Goal: Transaction & Acquisition: Purchase product/service

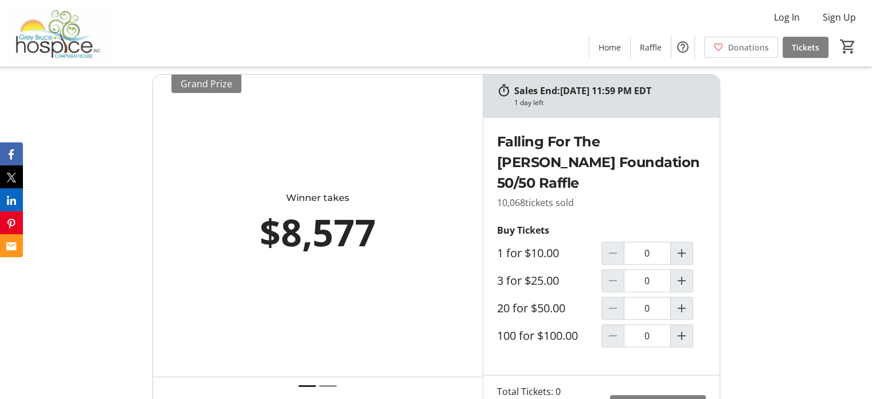
scroll to position [344, 0]
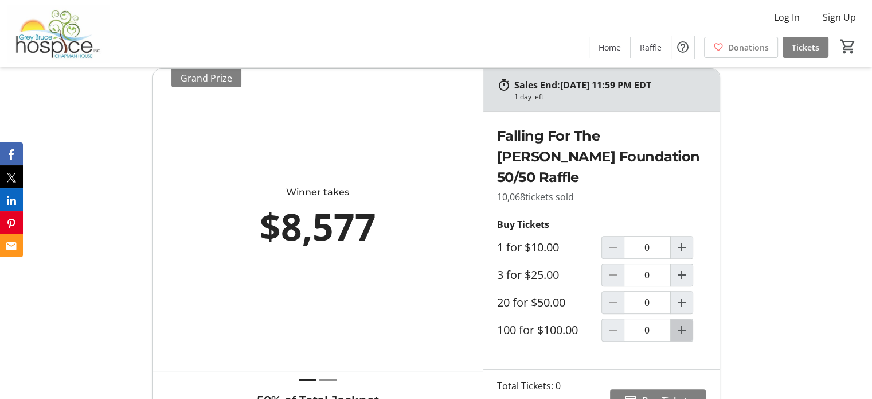
click at [681, 334] on mat-icon "Increment by one" at bounding box center [682, 330] width 14 height 14
type input "1"
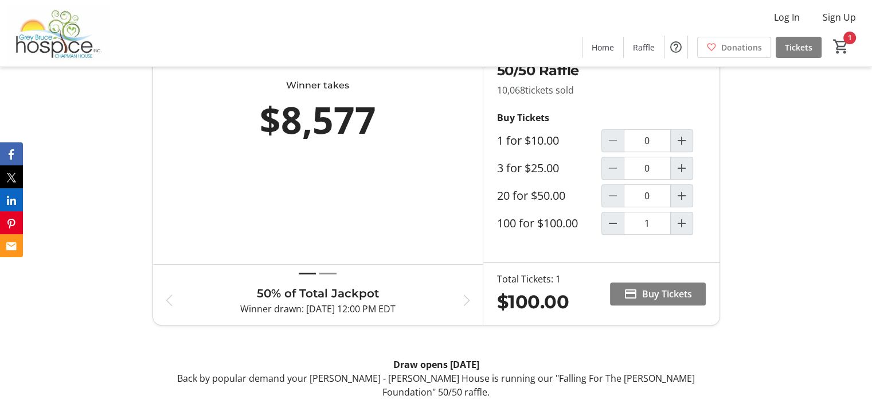
scroll to position [474, 0]
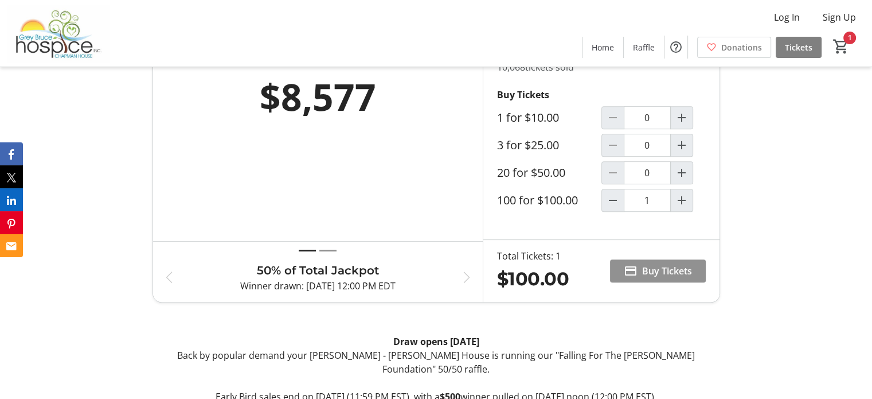
click at [644, 270] on span "Buy Tickets" at bounding box center [667, 271] width 50 height 14
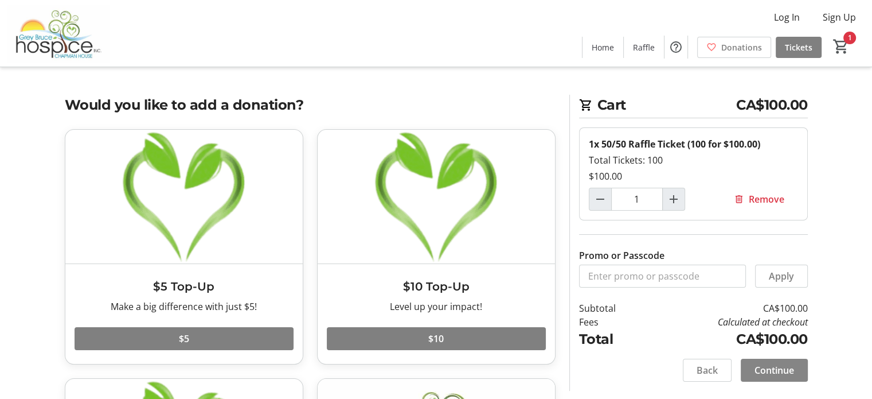
click at [768, 369] on span "Continue" at bounding box center [775, 370] width 40 height 14
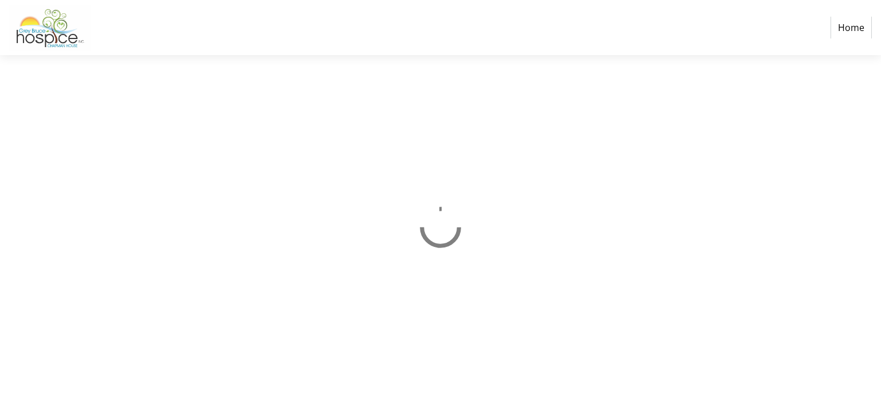
select select "CA"
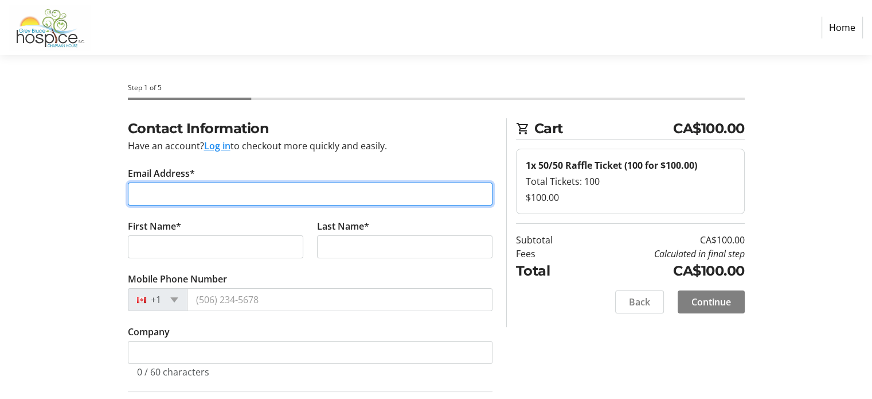
click at [161, 194] on input "Email Address*" at bounding box center [310, 193] width 365 height 23
type input "[EMAIL_ADDRESS][DOMAIN_NAME]"
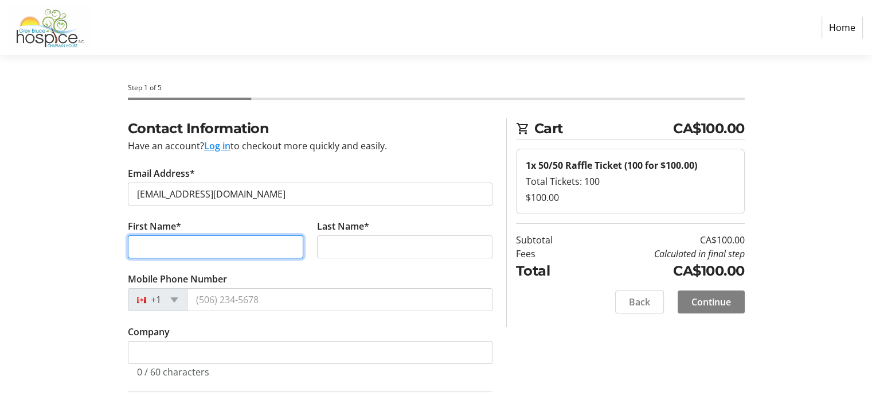
click at [161, 250] on input "First Name*" at bounding box center [216, 246] width 176 height 23
type input "[PERSON_NAME]"
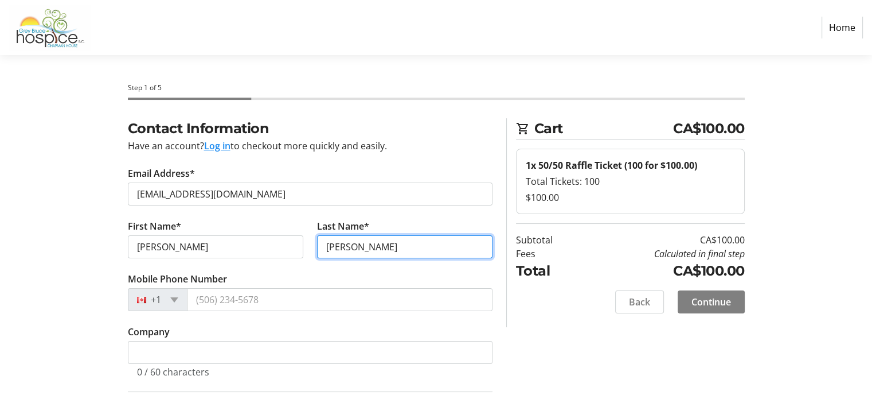
type input "[PERSON_NAME]"
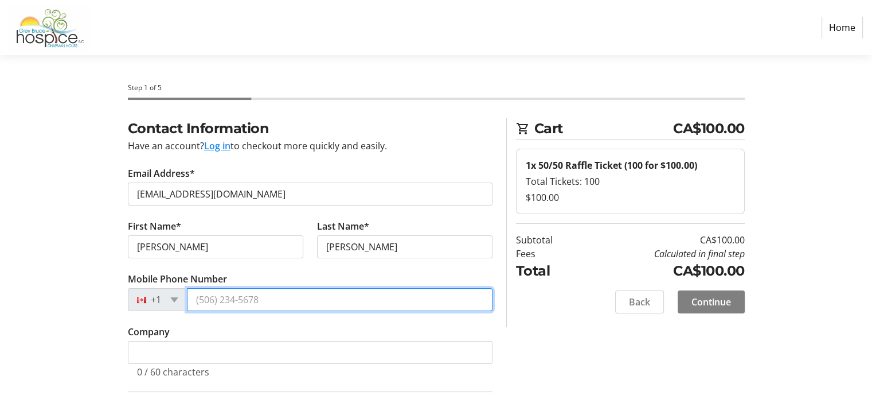
click at [202, 300] on input "Mobile Phone Number" at bounding box center [340, 299] width 306 height 23
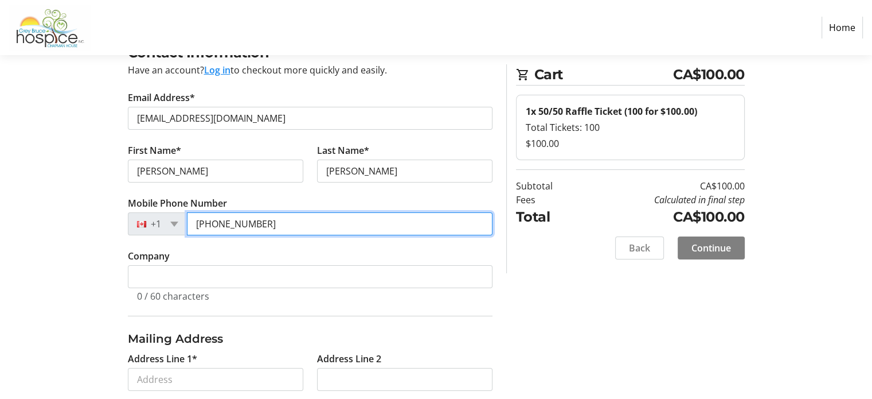
scroll to position [115, 0]
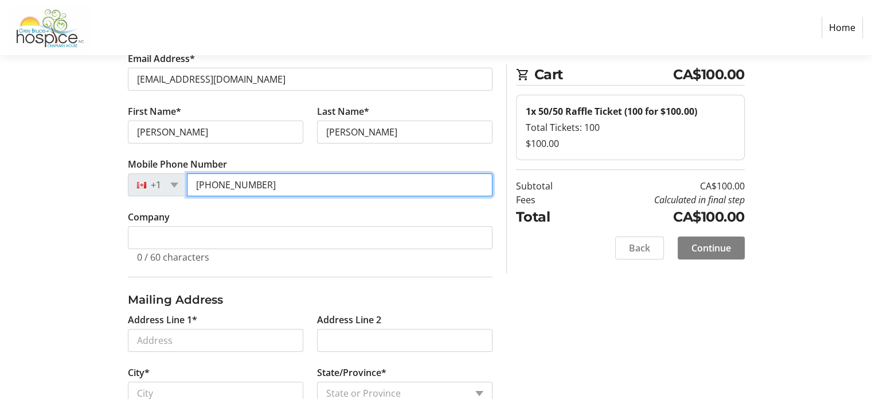
type input "[PHONE_NUMBER]"
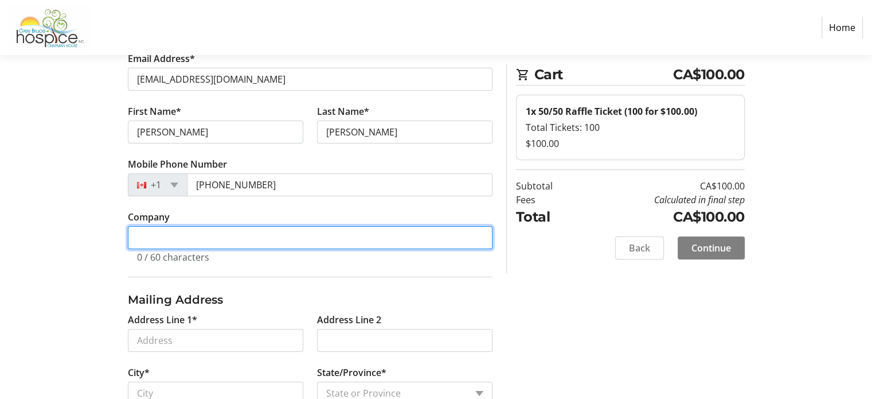
click at [156, 237] on input "Company" at bounding box center [310, 237] width 365 height 23
type input "[PERSON_NAME] Plumbing"
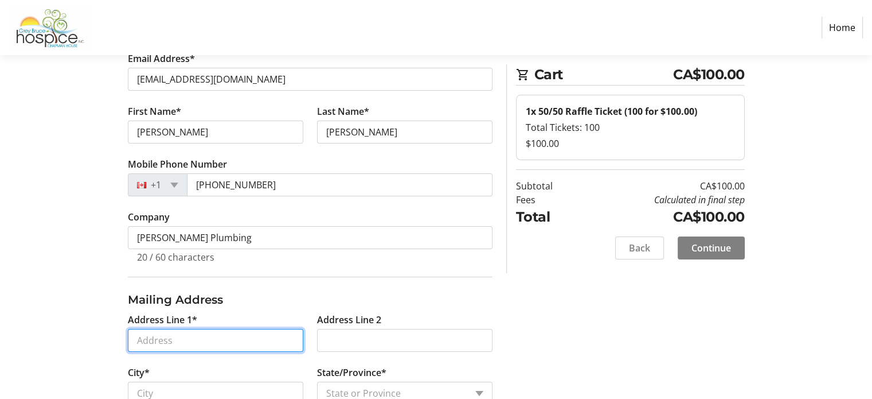
click at [149, 333] on input "Address Line 1*" at bounding box center [216, 340] width 176 height 23
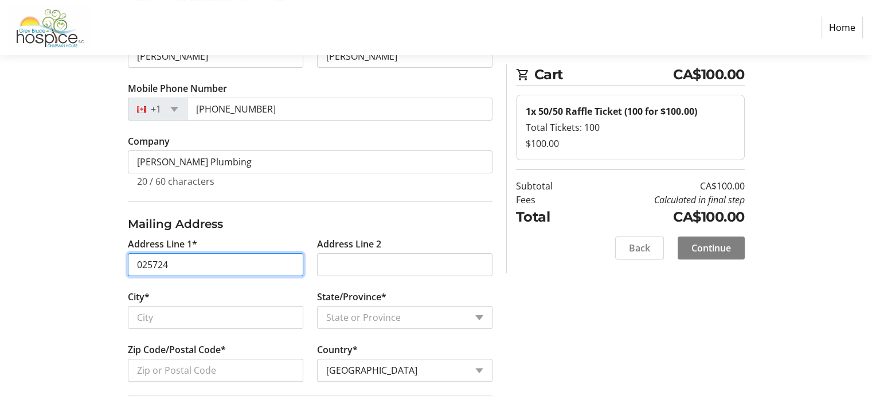
scroll to position [236, 0]
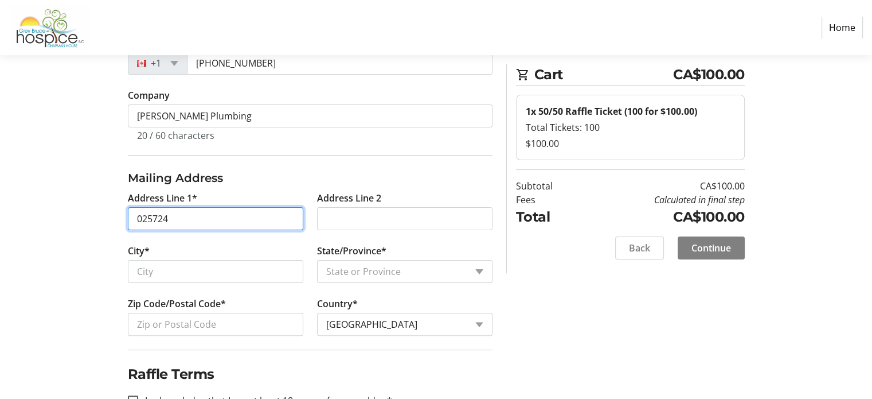
type input "025724"
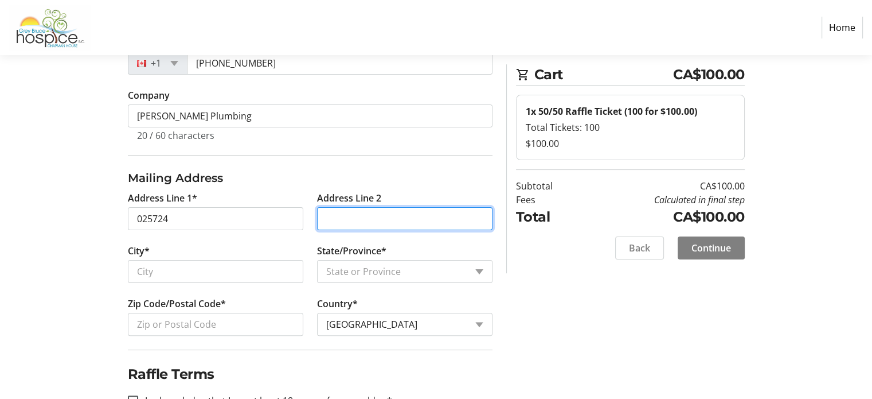
click at [338, 209] on input "Address Line 2" at bounding box center [405, 218] width 176 height 23
type input "S.V.E Town Line"
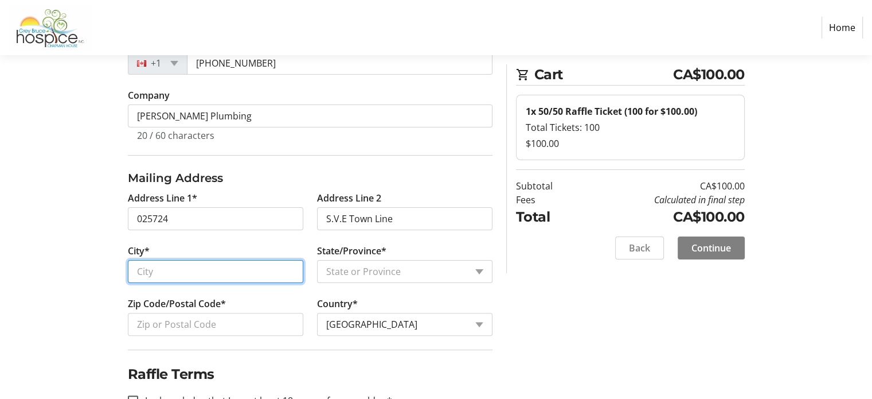
click at [215, 278] on input "City*" at bounding box center [216, 271] width 176 height 23
type input "Meaford"
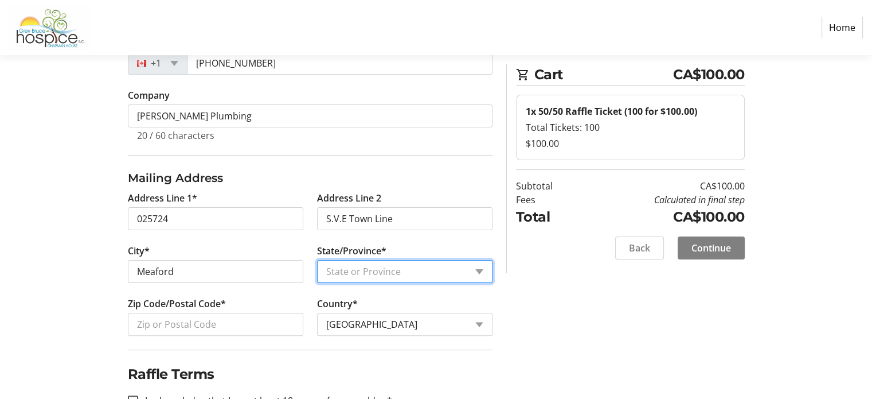
click at [342, 272] on select "State or Province State or Province [GEOGRAPHIC_DATA] [GEOGRAPHIC_DATA] [GEOGRA…" at bounding box center [405, 271] width 176 height 23
select select "ON"
click at [317, 260] on select "State or Province State or Province [GEOGRAPHIC_DATA] [GEOGRAPHIC_DATA] [GEOGRA…" at bounding box center [405, 271] width 176 height 23
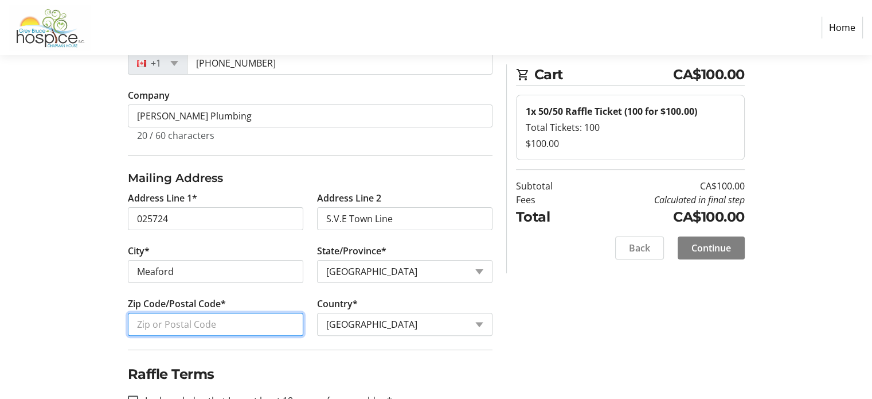
click at [198, 323] on input "Zip Code/Postal Code*" at bounding box center [216, 324] width 176 height 23
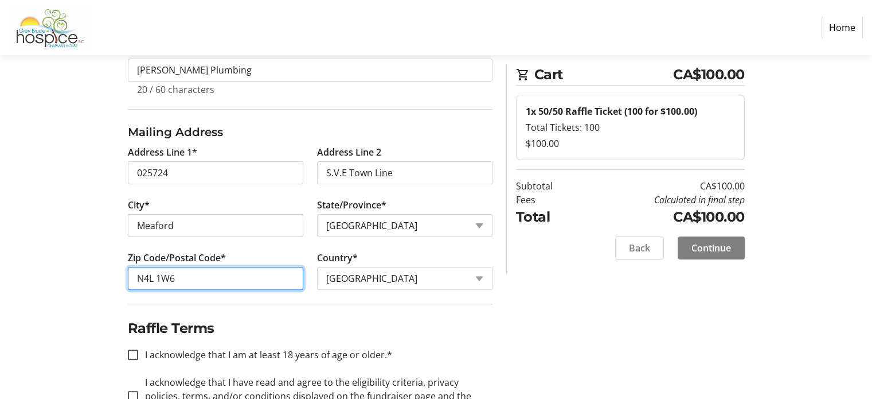
scroll to position [326, 0]
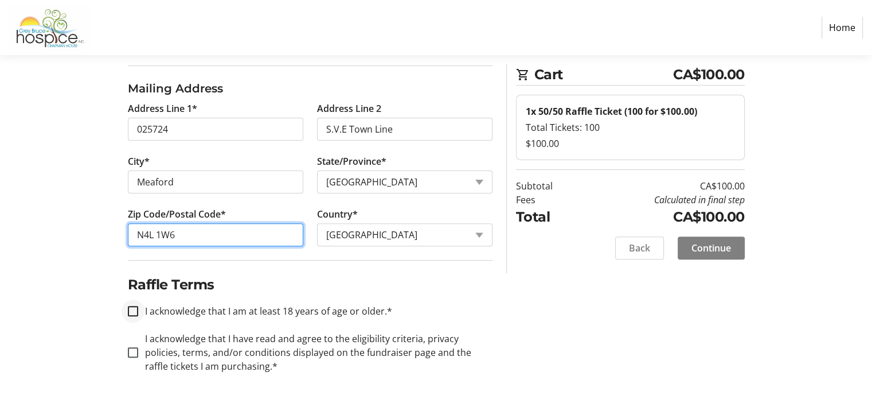
type input "N4L 1W6"
click at [128, 310] on input "I acknowledge that I am at least 18 years of age or older.*" at bounding box center [133, 311] width 10 height 10
checkbox input "true"
click at [135, 355] on input "I acknowledge that I have read and agree to the eligibility criteria, privacy p…" at bounding box center [133, 352] width 10 height 10
checkbox input "true"
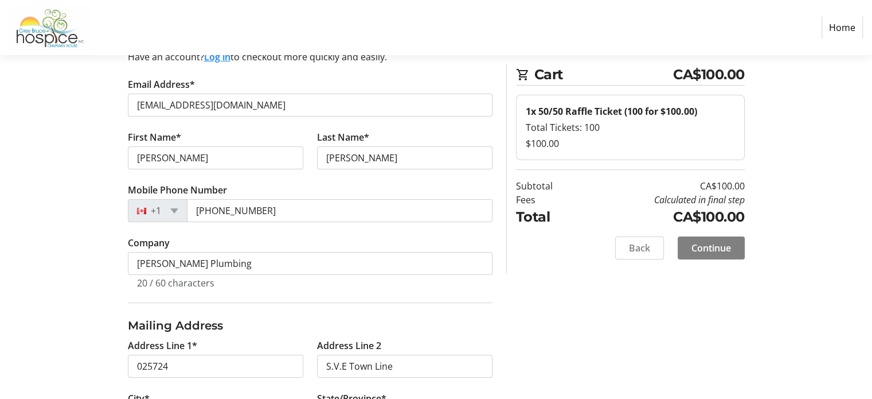
scroll to position [20, 0]
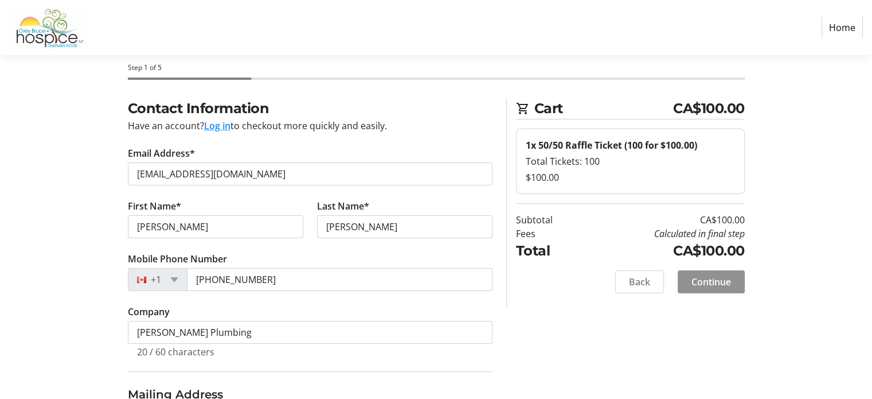
click at [702, 284] on span "Continue" at bounding box center [712, 282] width 40 height 14
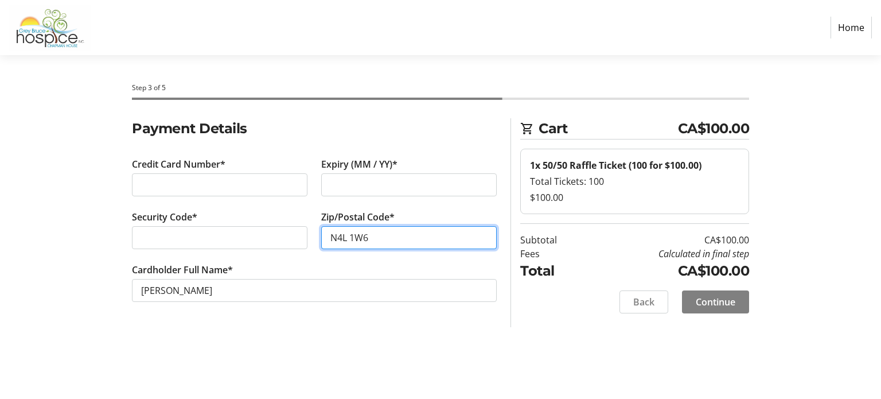
type input "N4L 1W6"
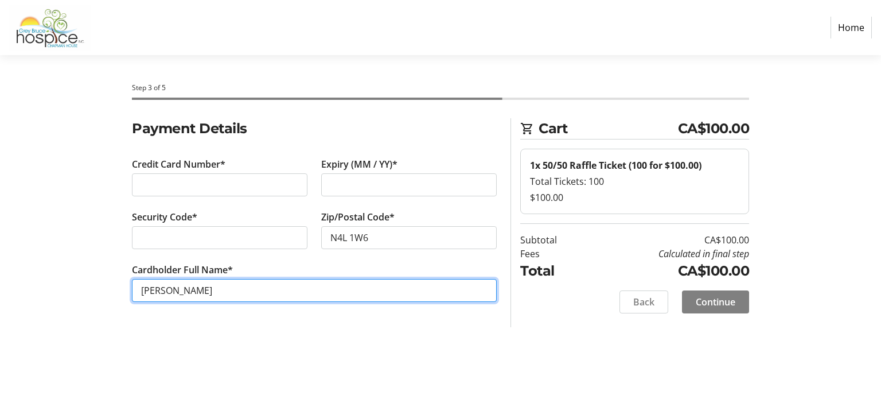
click at [161, 291] on input "[PERSON_NAME]" at bounding box center [314, 290] width 365 height 23
type input "[PERSON_NAME]"
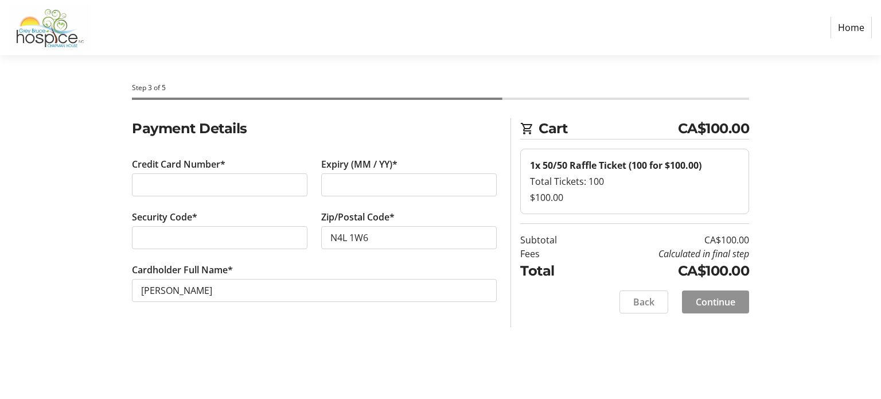
click at [705, 298] on span "Continue" at bounding box center [716, 302] width 40 height 14
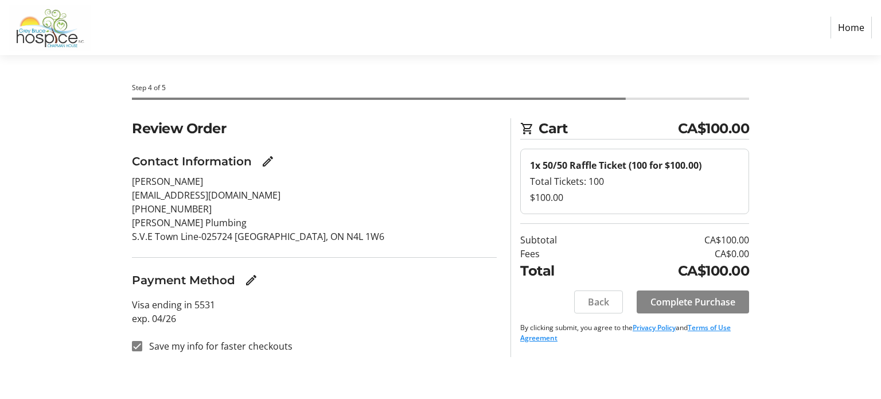
click at [693, 299] on span "Complete Purchase" at bounding box center [692, 302] width 85 height 14
